Goal: Task Accomplishment & Management: Use online tool/utility

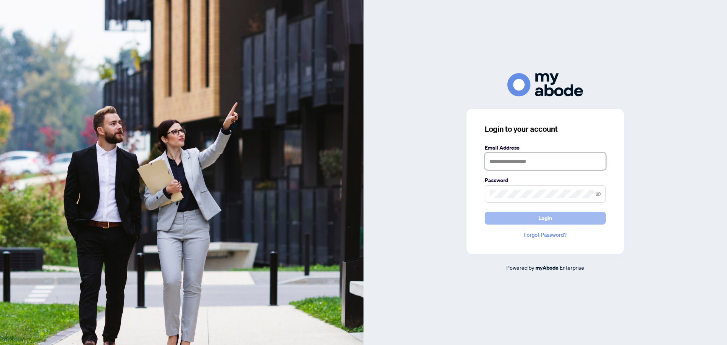
type input "**********"
click at [562, 221] on button "Login" at bounding box center [545, 218] width 121 height 13
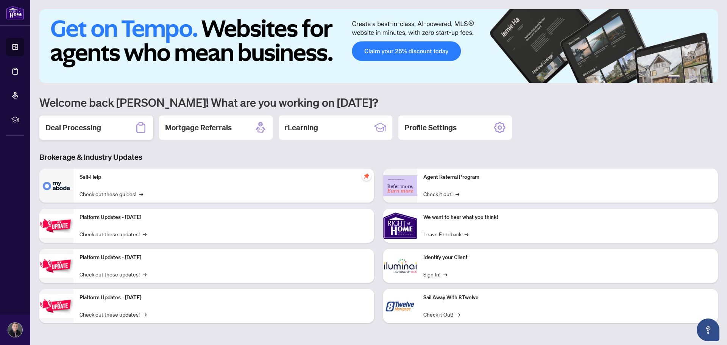
click at [95, 126] on h2 "Deal Processing" at bounding box center [73, 127] width 56 height 11
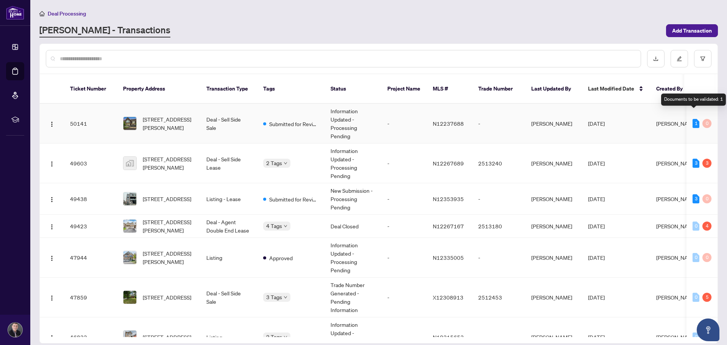
click at [693, 119] on div "1" at bounding box center [696, 123] width 7 height 9
click at [222, 112] on td "Deal - Sell Side Sale" at bounding box center [228, 124] width 57 height 40
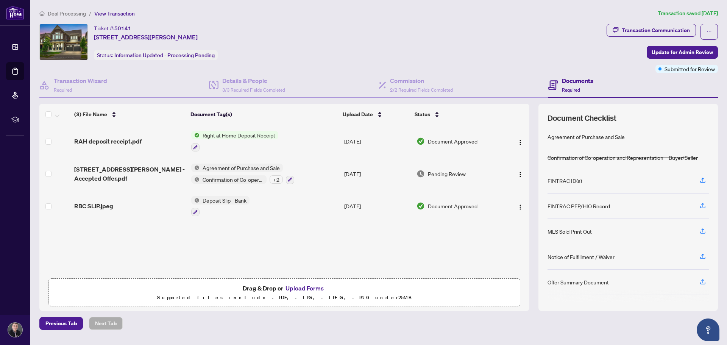
click at [222, 175] on span "Confirmation of Co-operation and Representation—Buyer/Seller" at bounding box center [233, 179] width 67 height 8
